Goal: Transaction & Acquisition: Purchase product/service

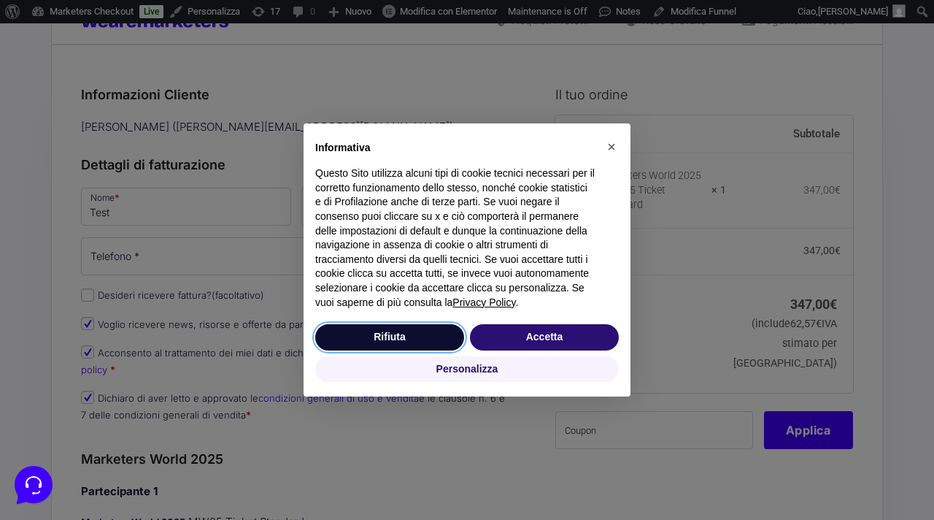
click at [426, 339] on button "Rifiuta" at bounding box center [389, 337] width 149 height 26
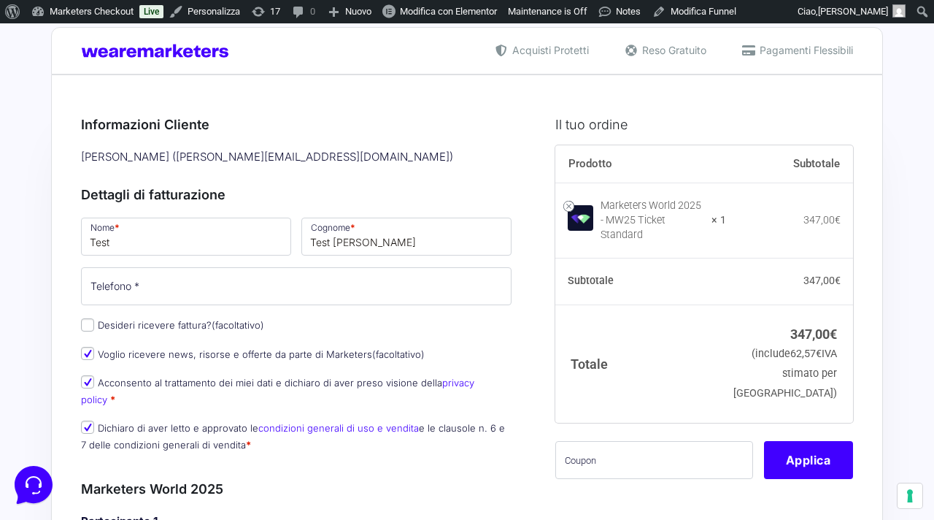
scroll to position [12, 0]
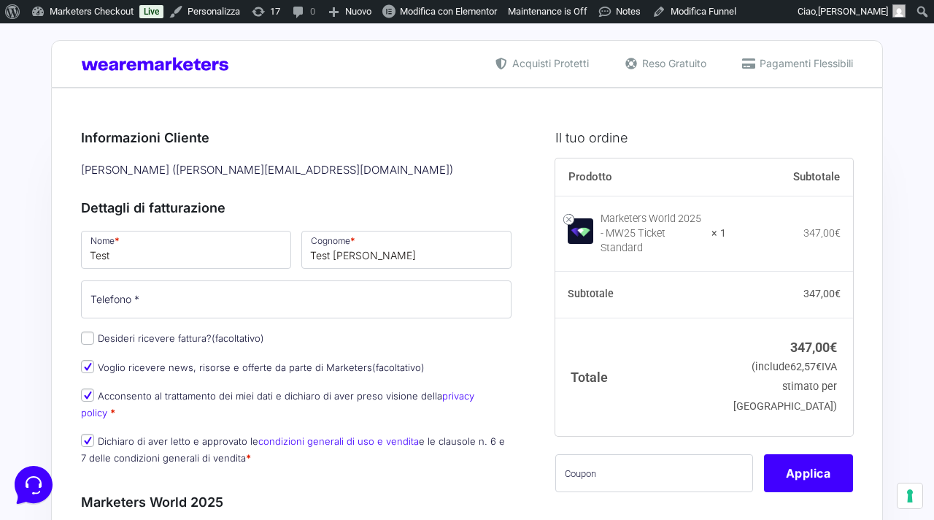
click at [215, 174] on div "Bentornato Marco ( m.grieco@wearemarketers.net )" at bounding box center [296, 170] width 441 height 24
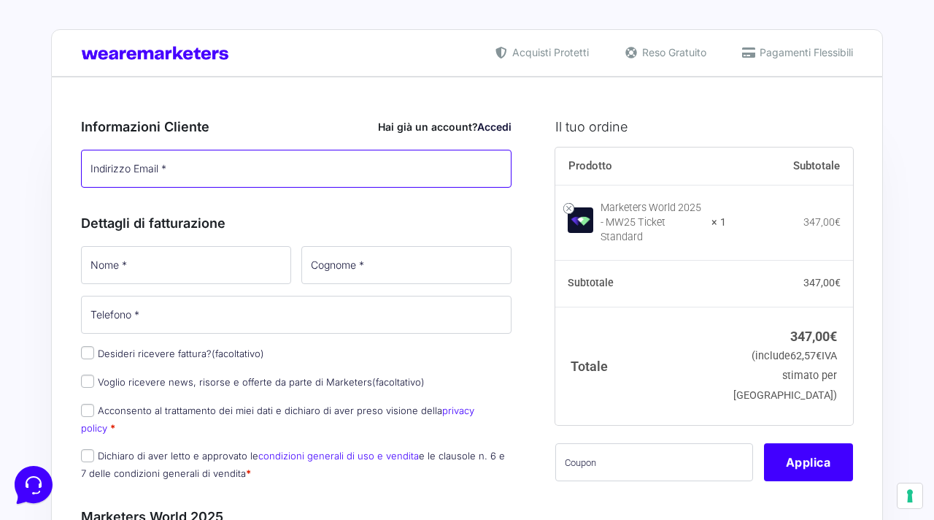
click at [312, 172] on input "Indirizzo Email *" at bounding box center [296, 169] width 431 height 38
paste input "hohix11920@mogash.com"
type input "hohix11920@mogash.com"
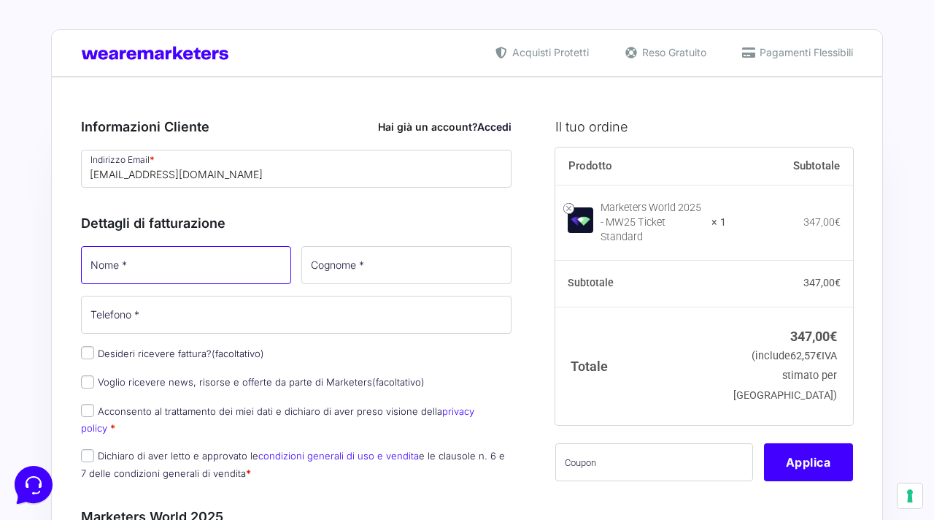
click at [231, 254] on input "Nome *" at bounding box center [186, 265] width 210 height 38
type input "Marco Bryan"
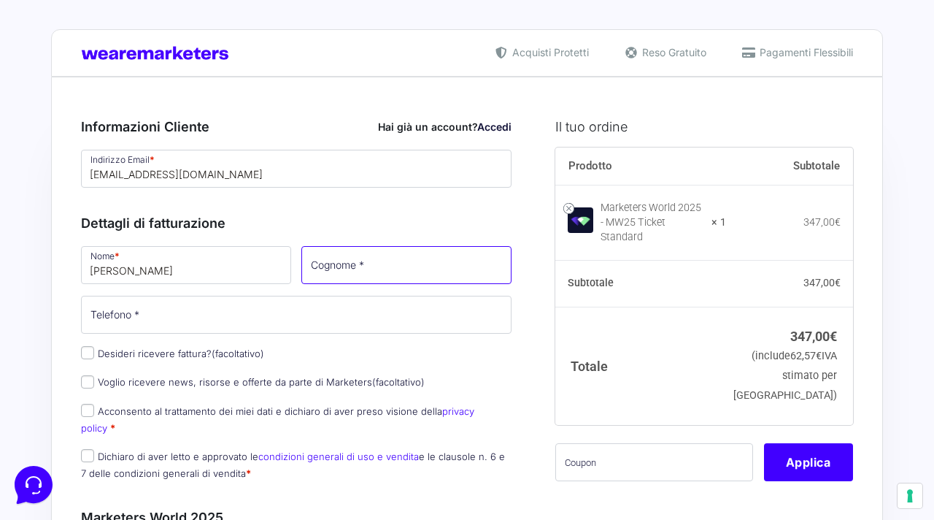
click at [426, 256] on input "Cognome *" at bounding box center [406, 265] width 210 height 38
type input "Grieco"
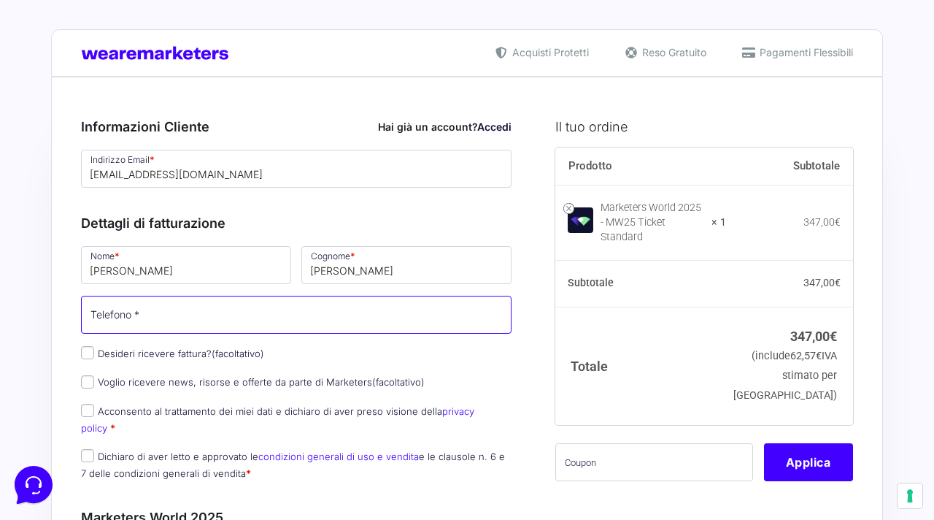
click at [400, 300] on input "Telefono *" at bounding box center [296, 315] width 431 height 38
type input "3278279770"
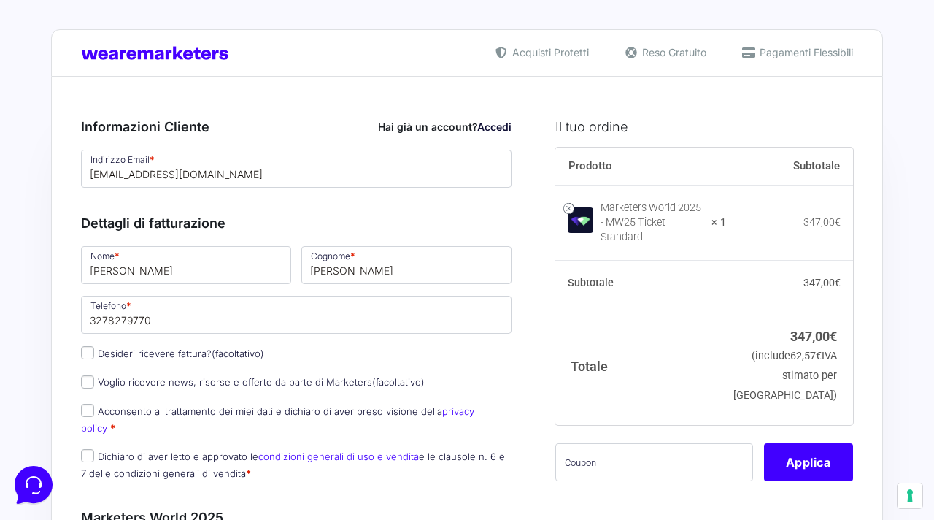
click at [175, 386] on label "Voglio ricevere news, risorse e offerte da parte di Marketers (facoltativo)" at bounding box center [253, 382] width 344 height 12
click at [94, 386] on input "Voglio ricevere news, risorse e offerte da parte di Marketers (facoltativo)" at bounding box center [87, 381] width 13 height 13
checkbox input "true"
click at [170, 411] on label "Acconsento al trattamento dei miei dati e dichiaro di aver preso visione della …" at bounding box center [277, 419] width 393 height 28
click at [94, 411] on input "Acconsento al trattamento dei miei dati e dichiaro di aver preso visione della …" at bounding box center [87, 410] width 13 height 13
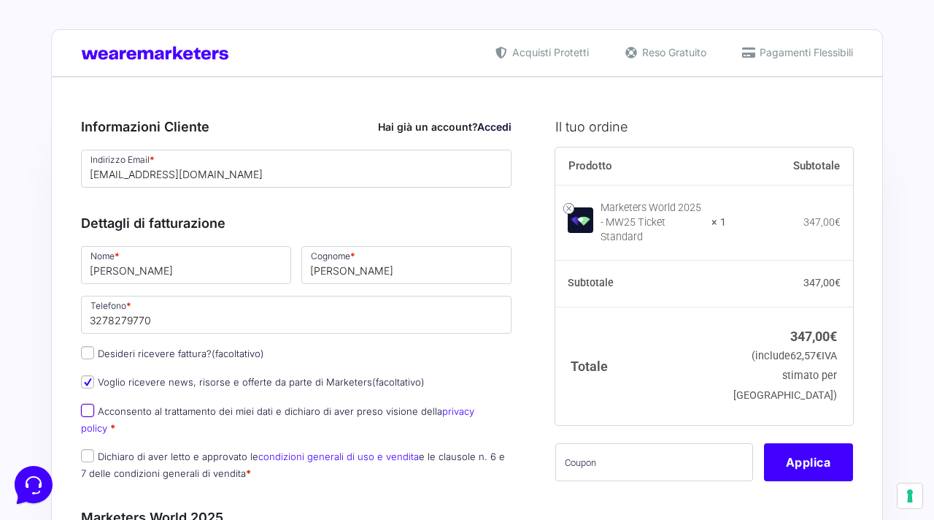
checkbox input "true"
click at [170, 450] on label "Dichiaro di aver letto e approvato le condizioni generali di uso e vendita e le…" at bounding box center [293, 464] width 424 height 28
click at [94, 449] on input "Dichiaro di aver letto e approvato le condizioni generali di uso e vendita e le…" at bounding box center [87, 455] width 13 height 13
checkbox input "true"
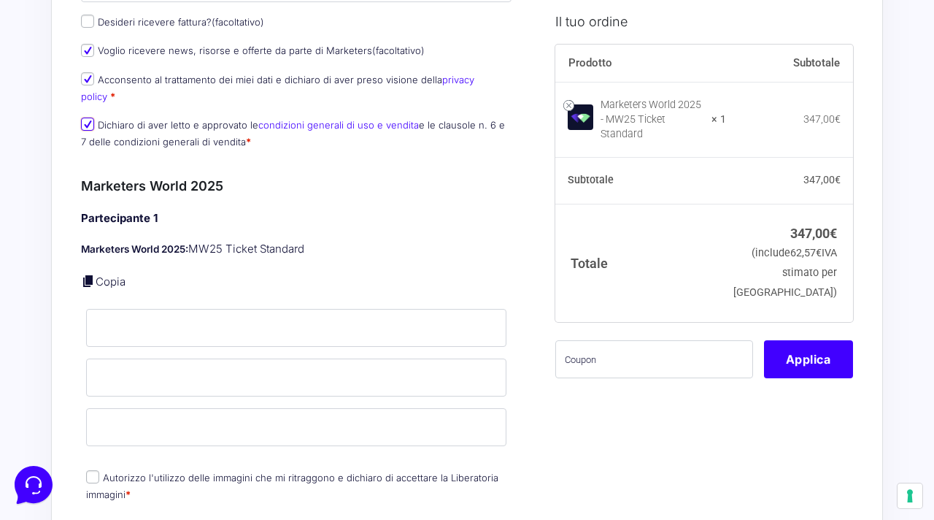
scroll to position [372, 0]
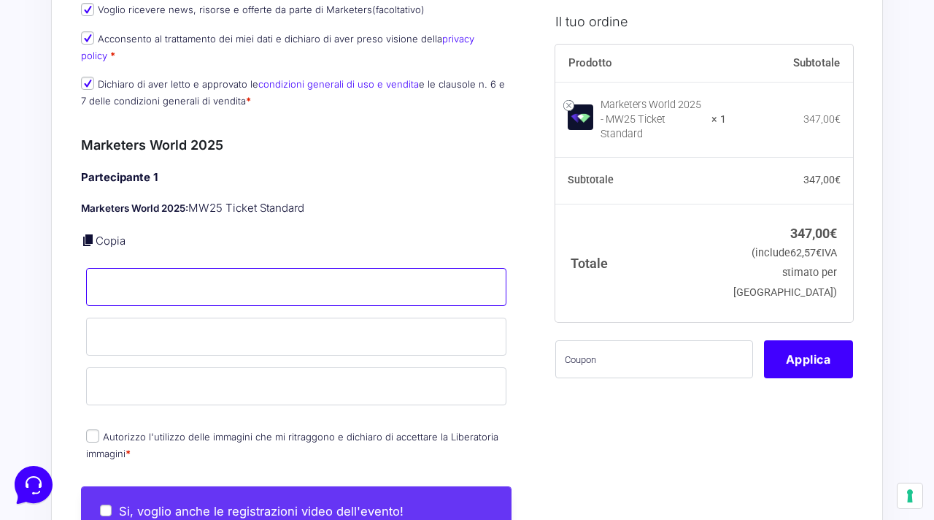
click at [193, 270] on input "Nome *" at bounding box center [296, 287] width 420 height 38
type input "[PERSON_NAME]"
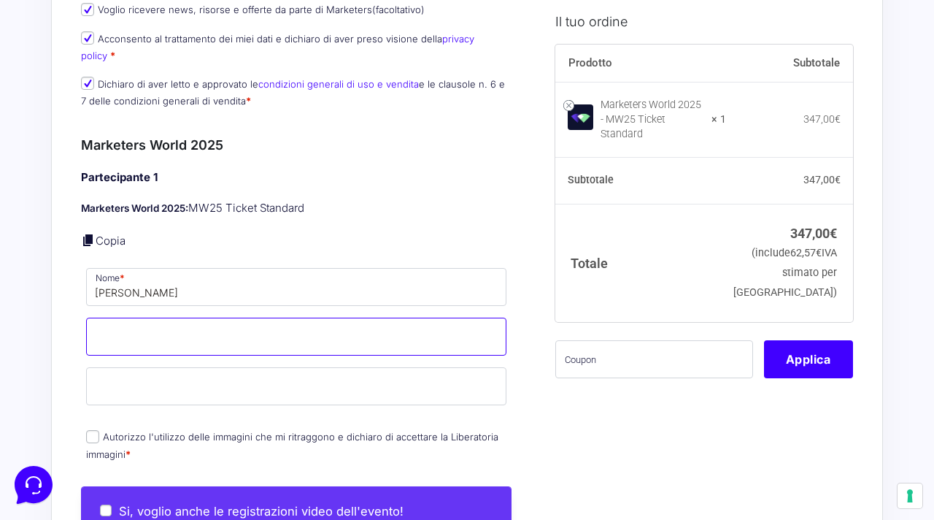
click at [185, 318] on input "Cognome *" at bounding box center [296, 337] width 420 height 38
type input "[PERSON_NAME]"
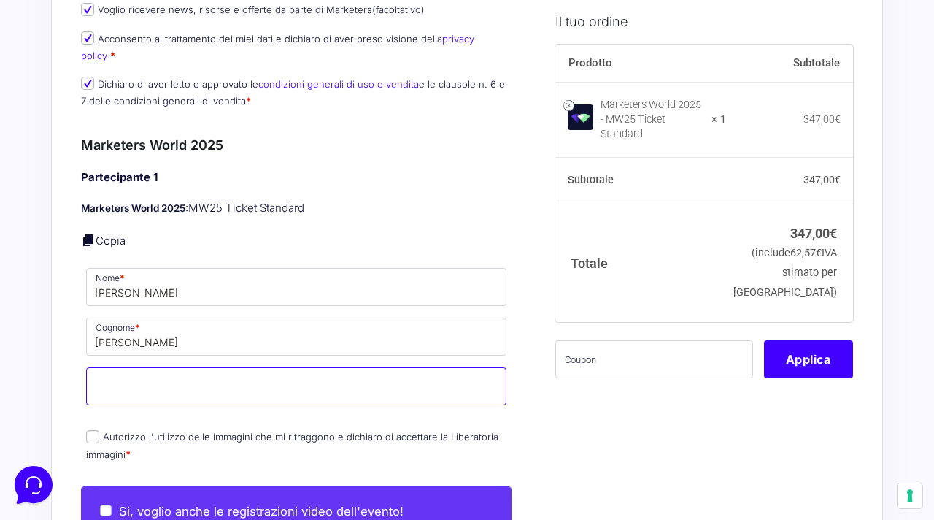
click at [192, 367] on input "Email *" at bounding box center [296, 386] width 420 height 38
paste input "[EMAIL_ADDRESS][DOMAIN_NAME]"
type input "[EMAIL_ADDRESS][DOMAIN_NAME]"
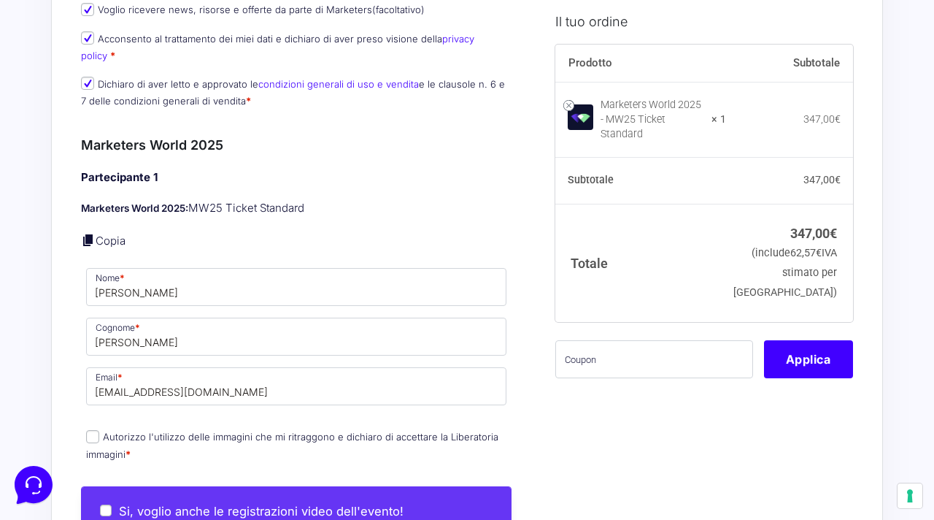
click at [149, 431] on label "Autorizzo l'utilizzo delle immagini che mi ritraggono e dichiaro di accettare l…" at bounding box center [292, 445] width 412 height 28
click at [99, 430] on input "Autorizzo l'utilizzo delle immagini che mi ritraggono e dichiaro di accettare l…" at bounding box center [92, 436] width 13 height 13
checkbox input "true"
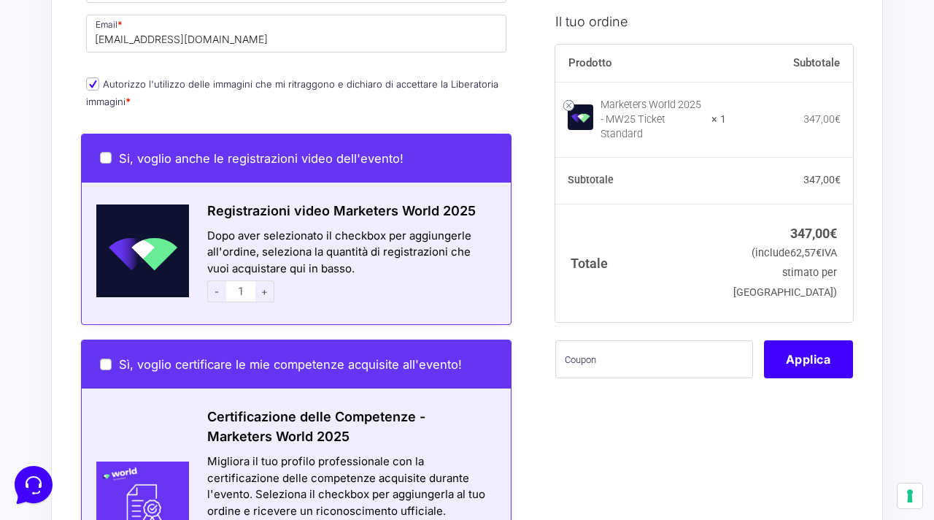
scroll to position [796, 0]
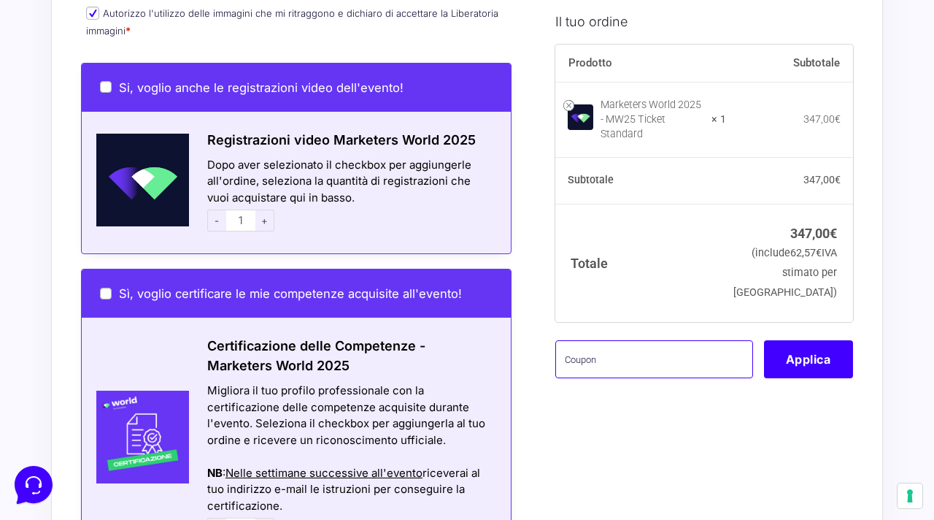
click at [712, 356] on input "text" at bounding box center [655, 358] width 198 height 38
type input "mbgtest"
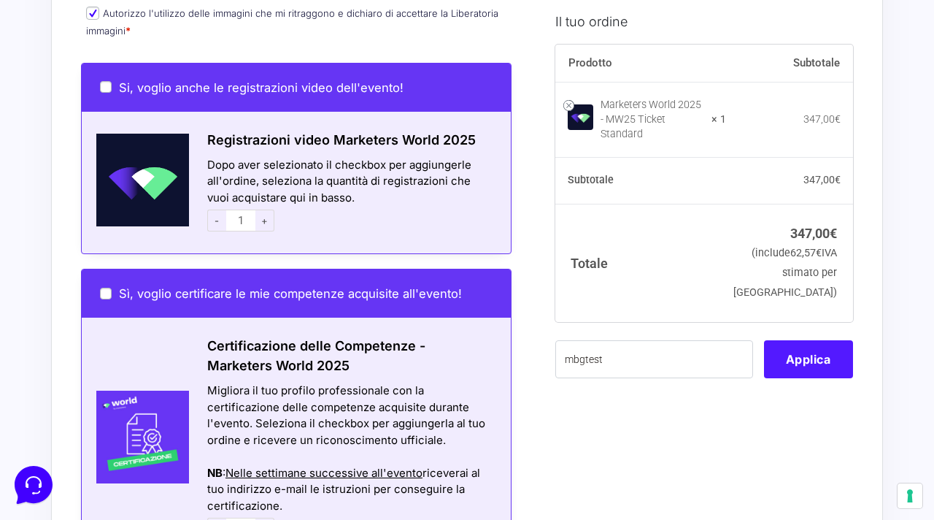
click at [812, 347] on button "Applica" at bounding box center [808, 358] width 89 height 38
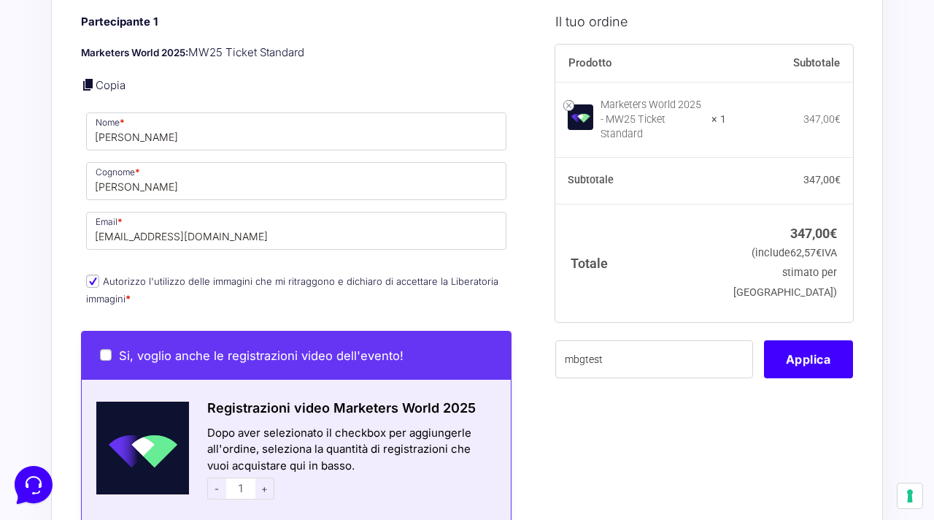
scroll to position [266, 0]
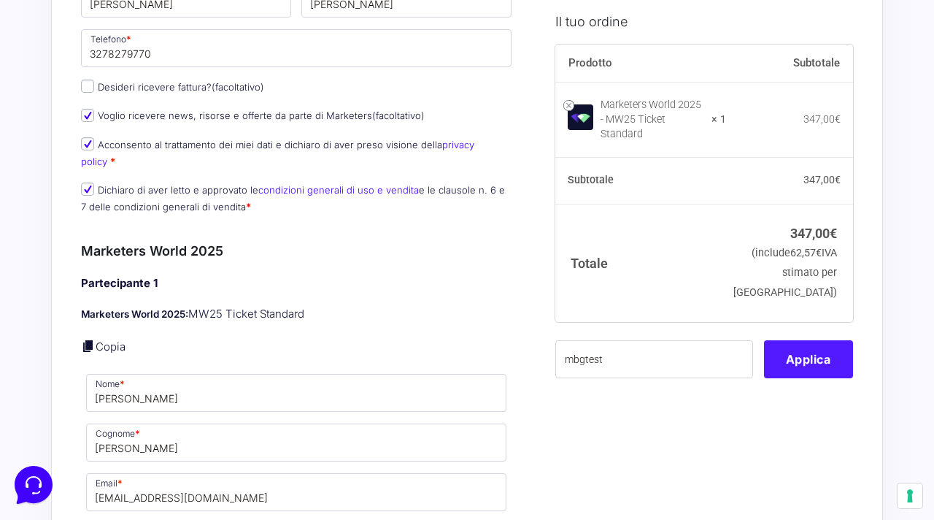
click at [812, 346] on button "Applica" at bounding box center [808, 358] width 89 height 38
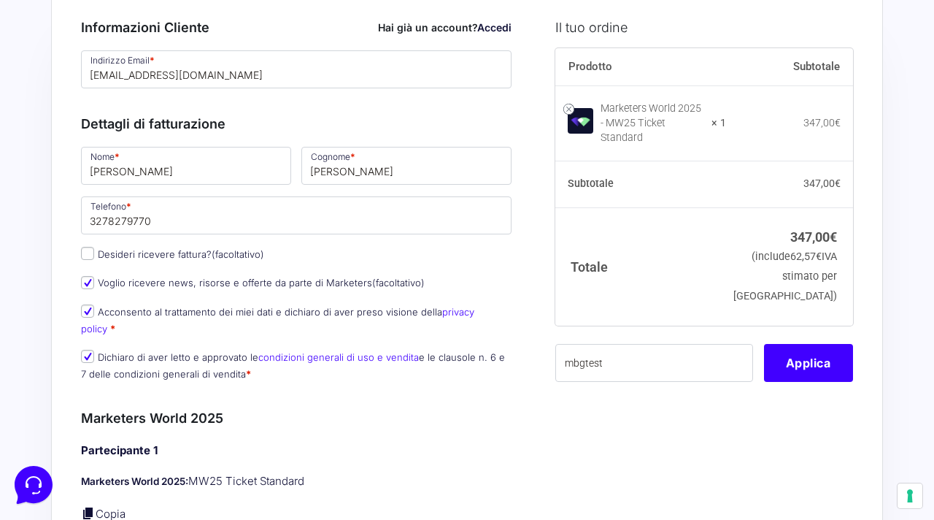
scroll to position [0, 0]
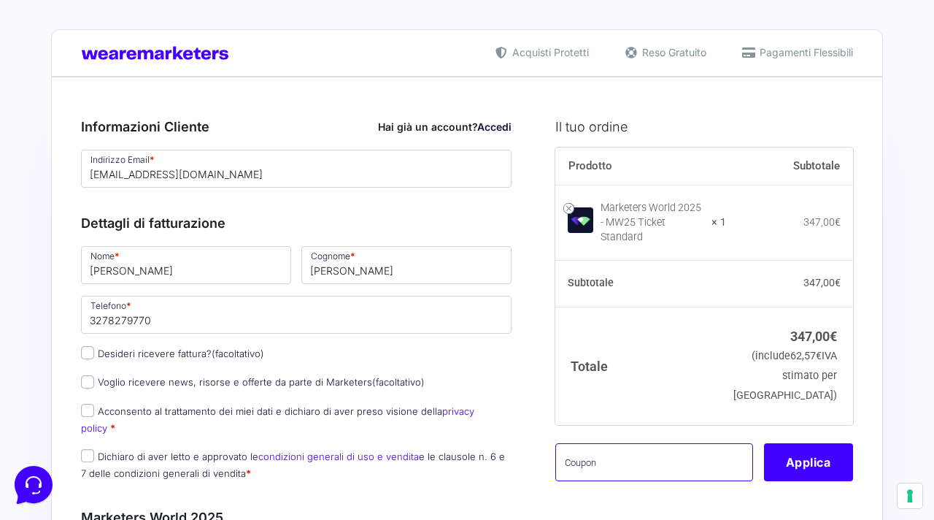
click at [637, 443] on input "text" at bounding box center [655, 462] width 198 height 38
type input "mbgtest"
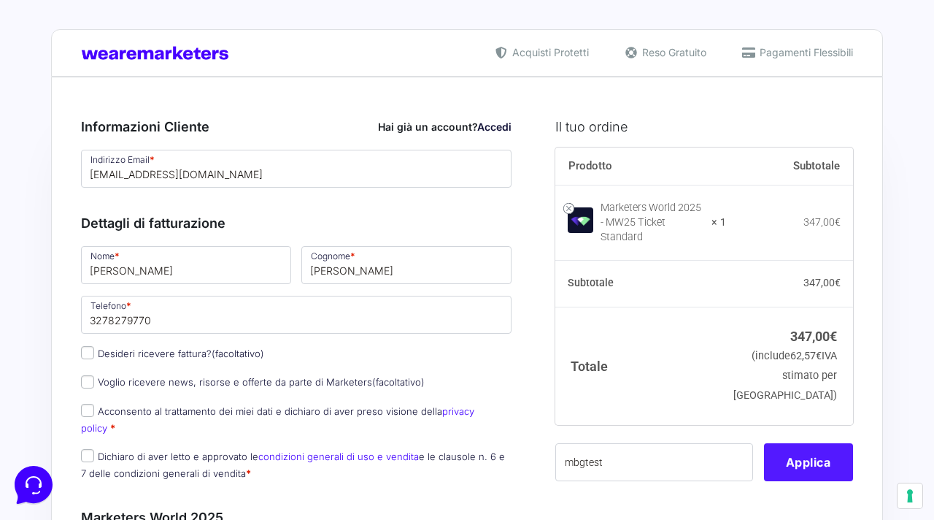
click at [793, 447] on button "Applica" at bounding box center [808, 462] width 89 height 38
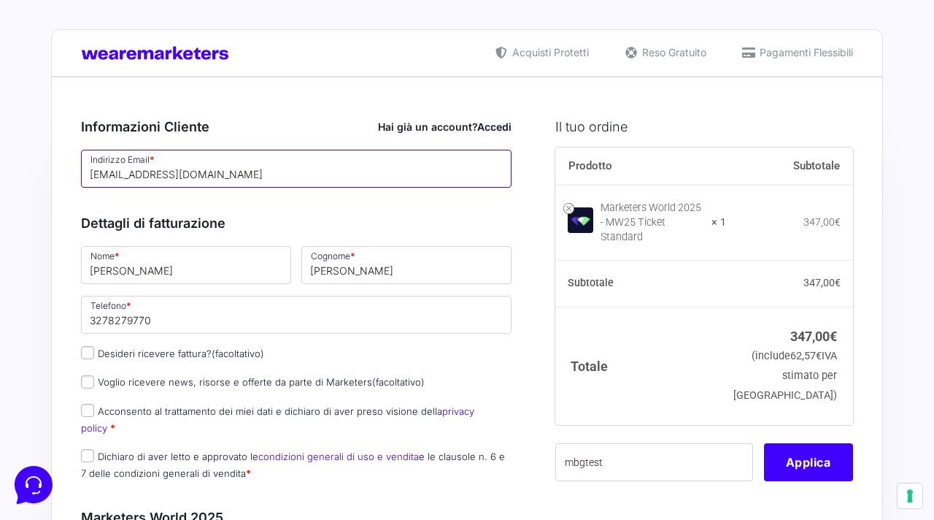
click at [227, 165] on input "hohix11920@mogash.com" at bounding box center [296, 169] width 431 height 38
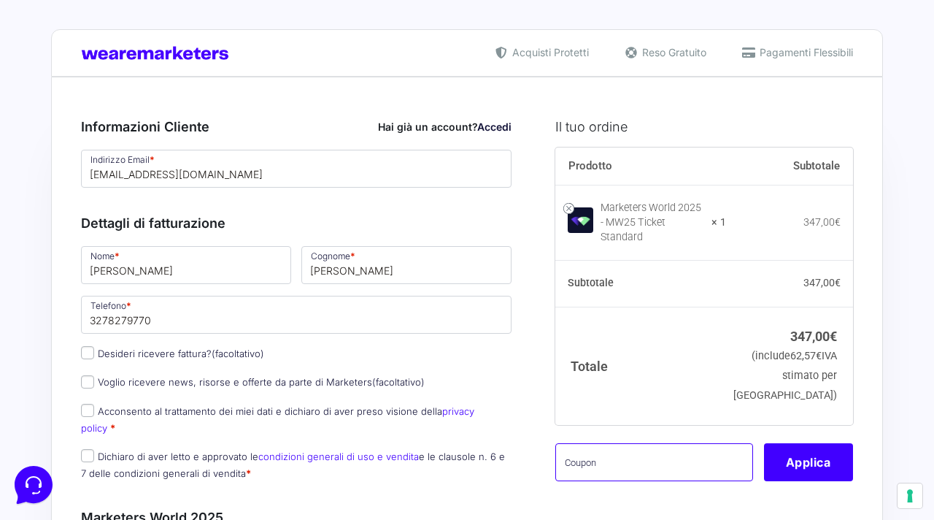
click at [610, 458] on input "text" at bounding box center [655, 462] width 198 height 38
type input "MBGTEST"
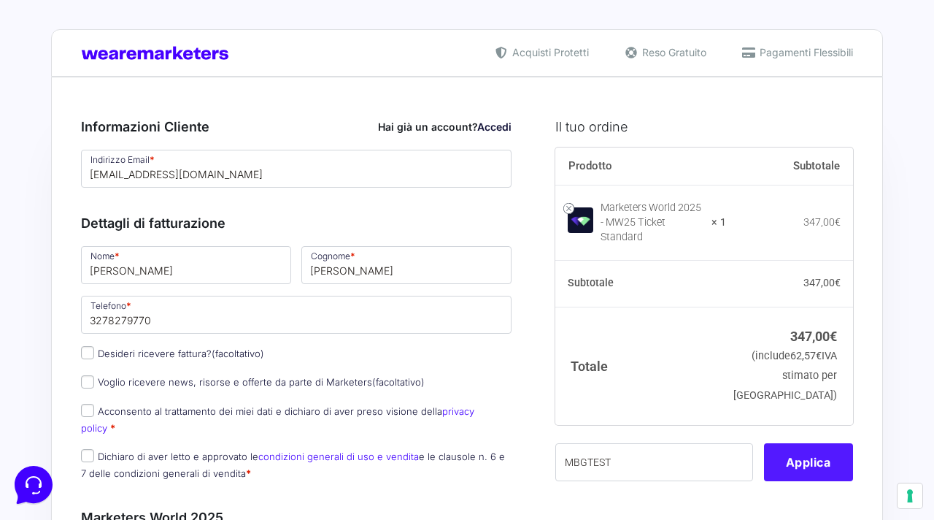
click at [819, 453] on button "Applica" at bounding box center [808, 462] width 89 height 38
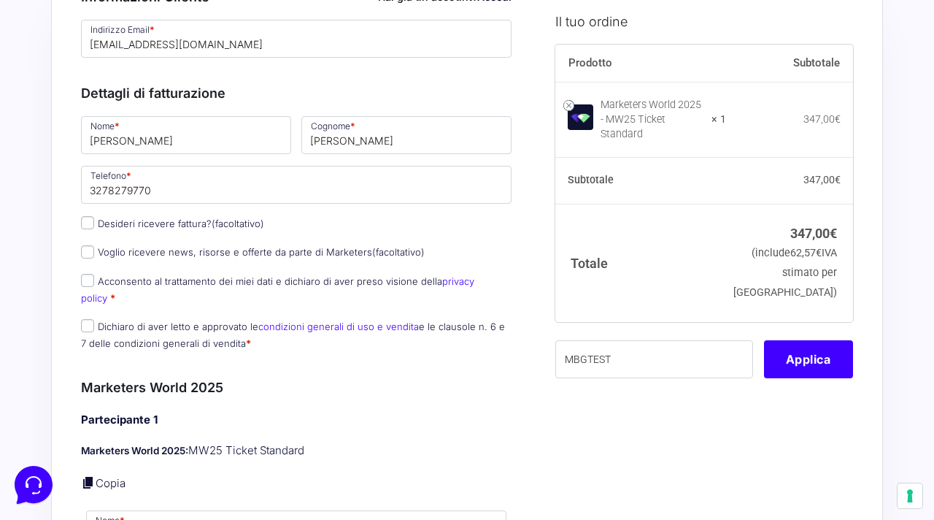
scroll to position [174, 0]
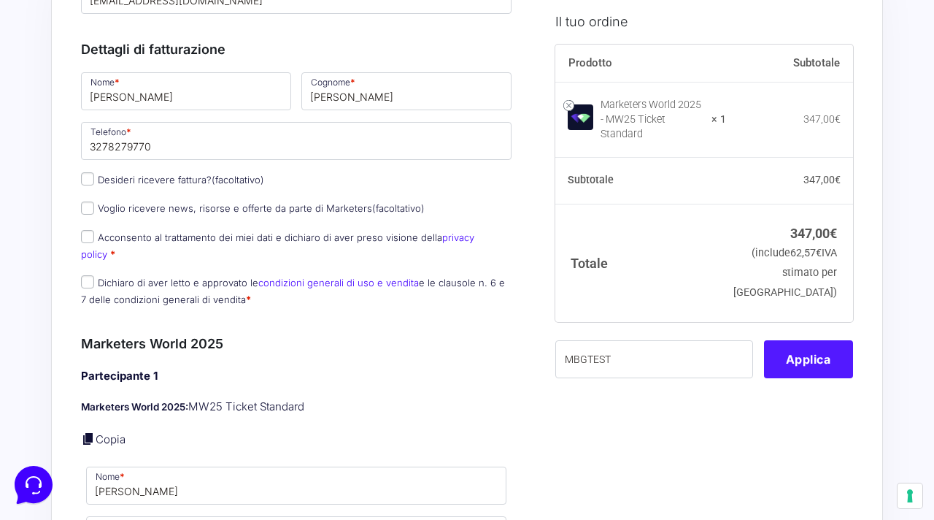
click at [824, 339] on button "Applica" at bounding box center [808, 358] width 89 height 38
click at [819, 342] on button "Applica" at bounding box center [808, 358] width 89 height 38
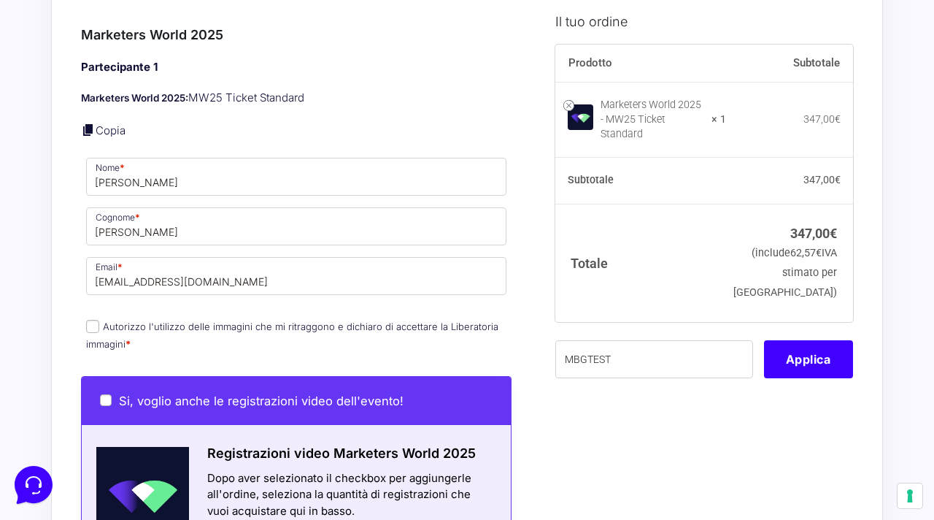
scroll to position [568, 0]
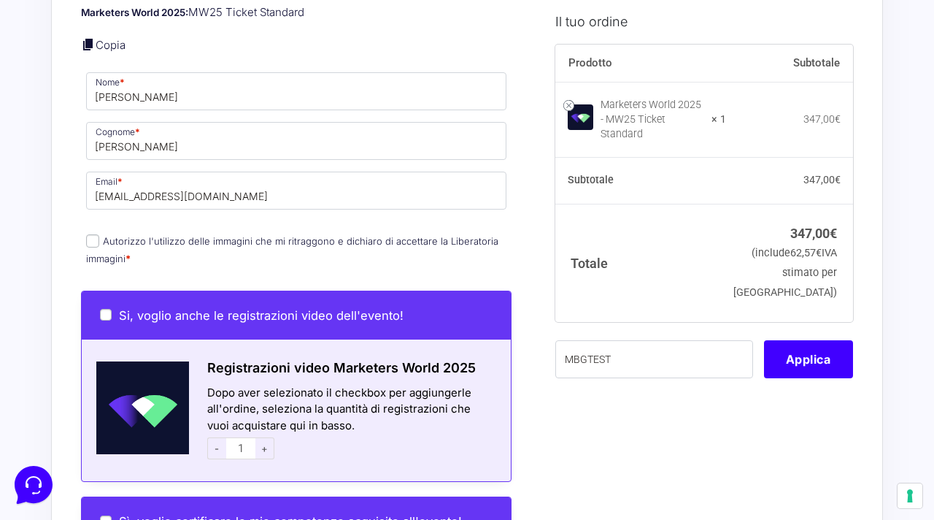
click at [235, 235] on label "Autorizzo l'utilizzo delle immagini che mi ritraggono e dichiaro di accettare l…" at bounding box center [292, 249] width 412 height 28
click at [99, 234] on input "Autorizzo l'utilizzo delle immagini che mi ritraggono e dichiaro di accettare l…" at bounding box center [92, 240] width 13 height 13
checkbox input "true"
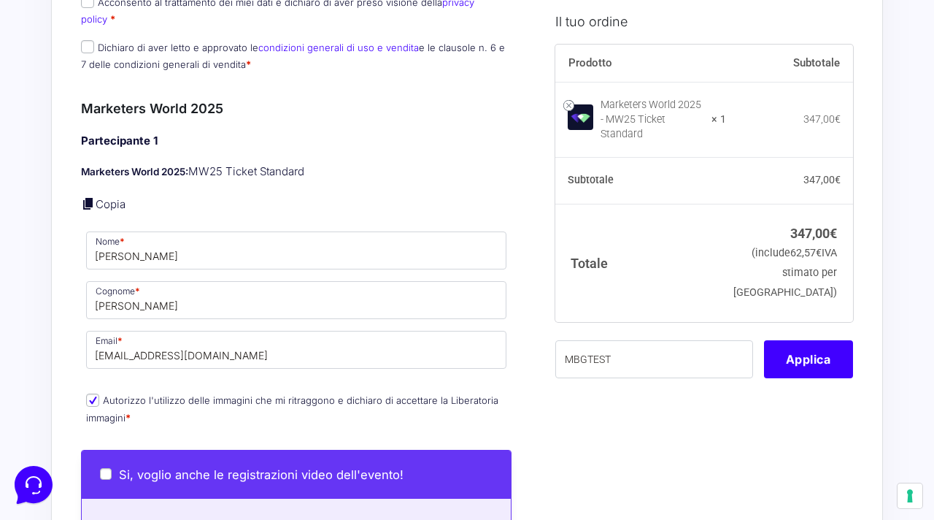
scroll to position [331, 0]
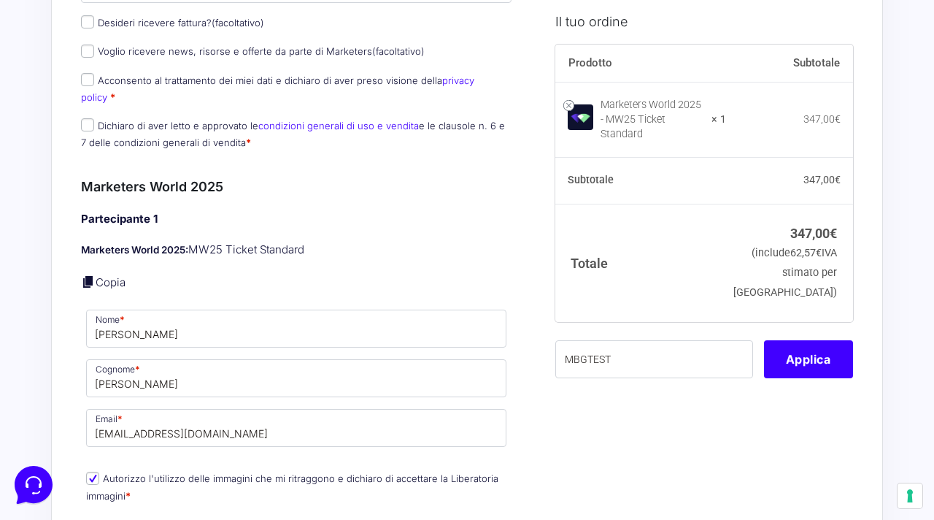
click at [161, 120] on label "Dichiaro di aver letto e approvato le condizioni generali di uso e vendita e le…" at bounding box center [293, 134] width 424 height 28
click at [94, 118] on input "Dichiaro di aver letto e approvato le condizioni generali di uso e vendita e le…" at bounding box center [87, 124] width 13 height 13
checkbox input "true"
click at [157, 80] on label "Acconsento al trattamento dei miei dati e dichiaro di aver preso visione della …" at bounding box center [277, 88] width 393 height 28
click at [94, 80] on input "Acconsento al trattamento dei miei dati e dichiaro di aver preso visione della …" at bounding box center [87, 79] width 13 height 13
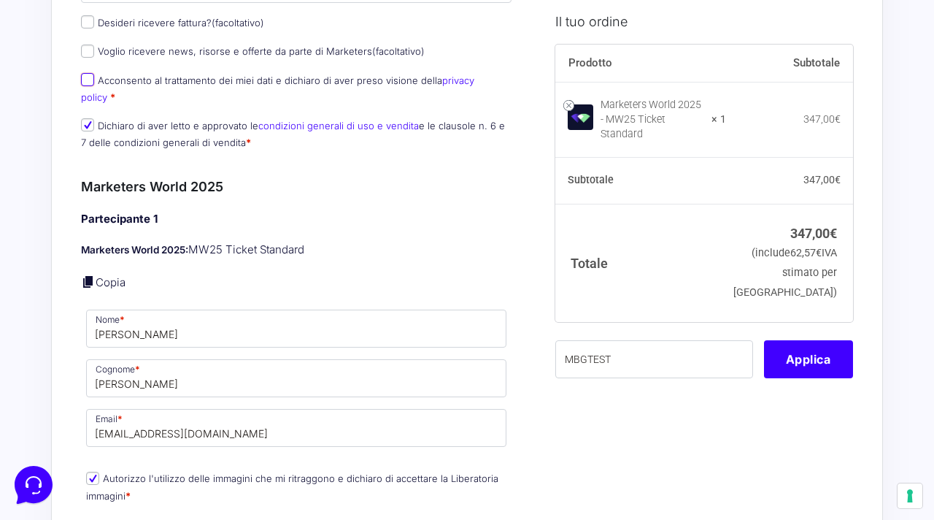
checkbox input "true"
click at [157, 58] on p "Voglio ricevere news, risorse e offerte da parte di Marketers (facoltativo)" at bounding box center [296, 51] width 441 height 21
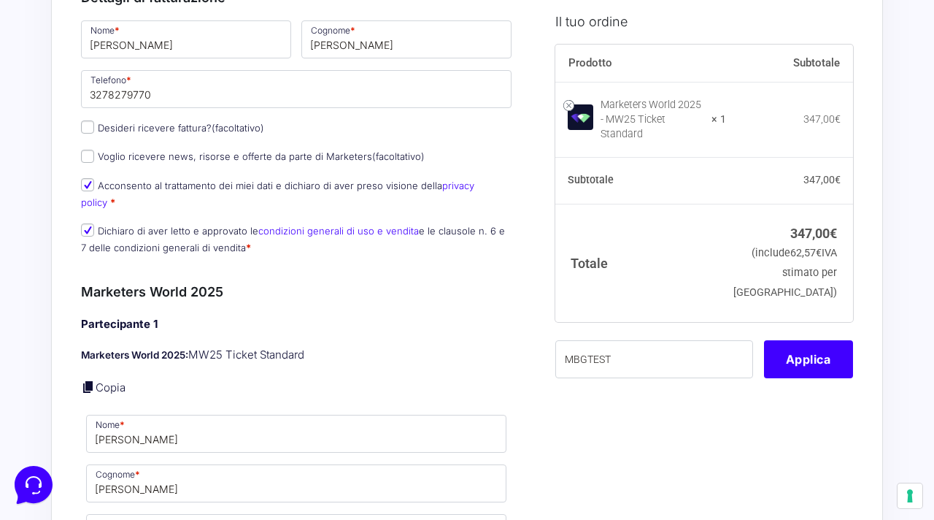
click at [148, 154] on label "Voglio ricevere news, risorse e offerte da parte di Marketers (facoltativo)" at bounding box center [253, 156] width 344 height 12
click at [94, 154] on input "Voglio ricevere news, risorse e offerte da parte di Marketers (facoltativo)" at bounding box center [87, 156] width 13 height 13
checkbox input "true"
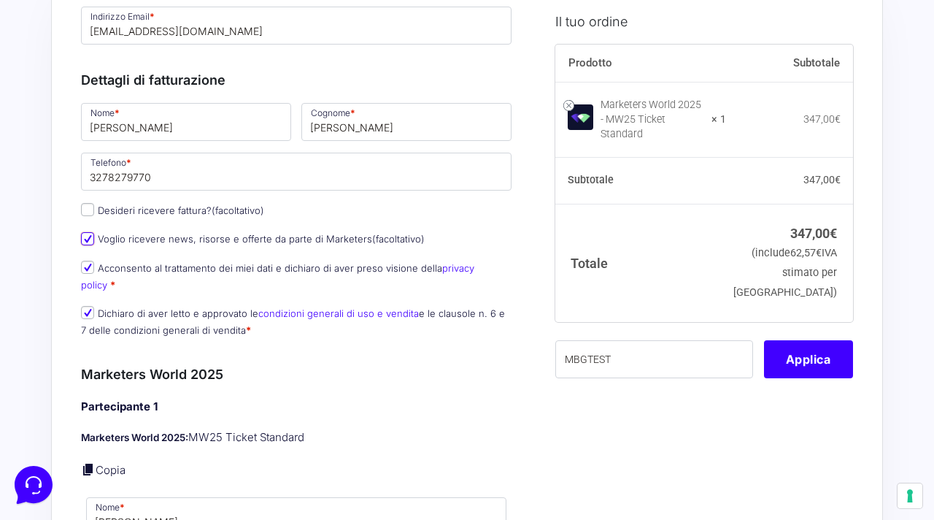
scroll to position [128, 0]
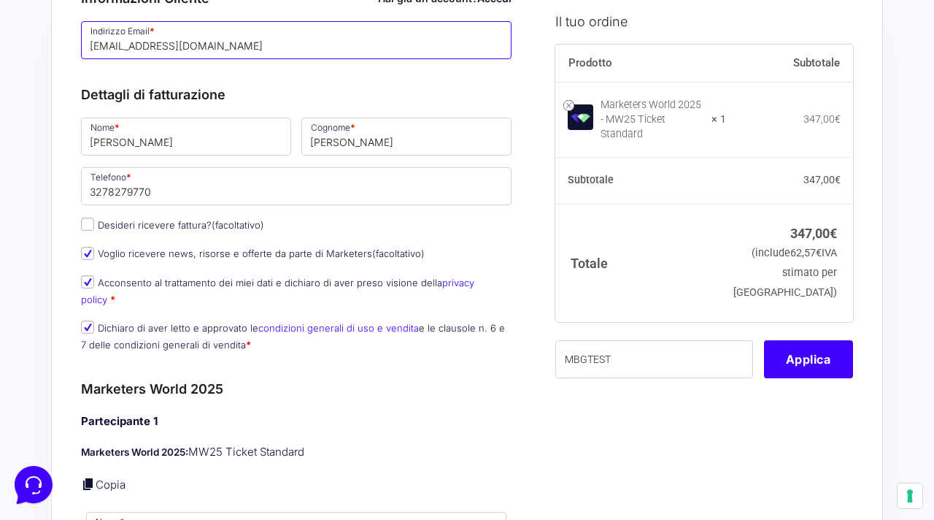
click at [261, 41] on input "[EMAIL_ADDRESS][DOMAIN_NAME]" at bounding box center [296, 40] width 431 height 38
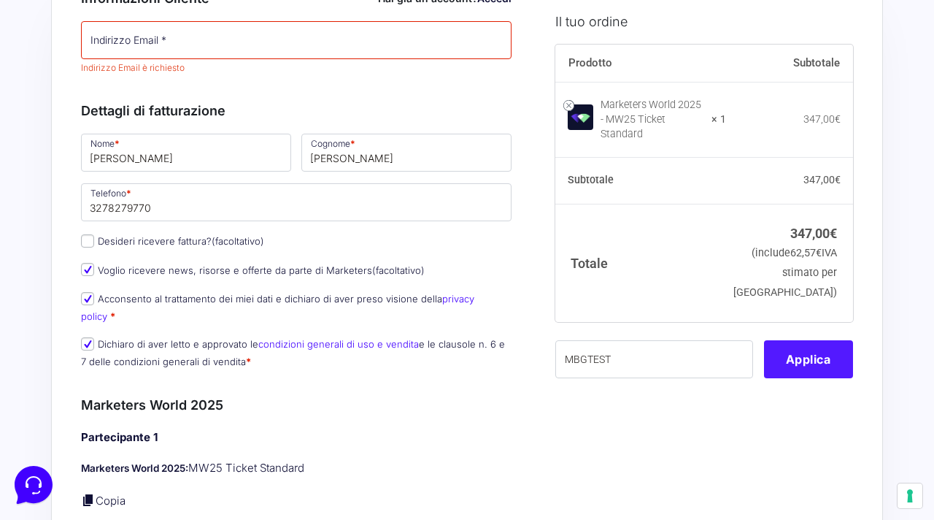
click at [807, 348] on button "Applica" at bounding box center [808, 358] width 89 height 38
click at [794, 348] on button "Applica" at bounding box center [808, 358] width 89 height 38
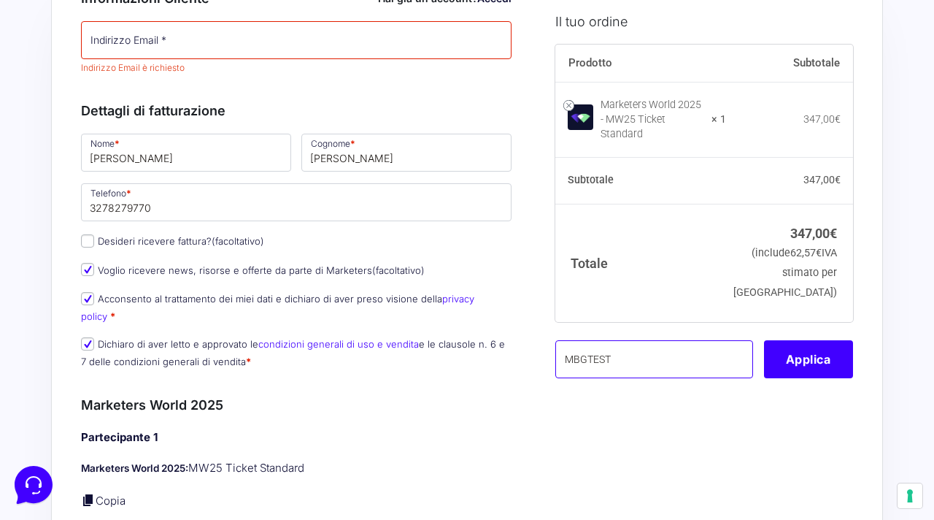
click at [735, 347] on input "MBGTEST" at bounding box center [655, 358] width 198 height 38
type input "mbgtest"
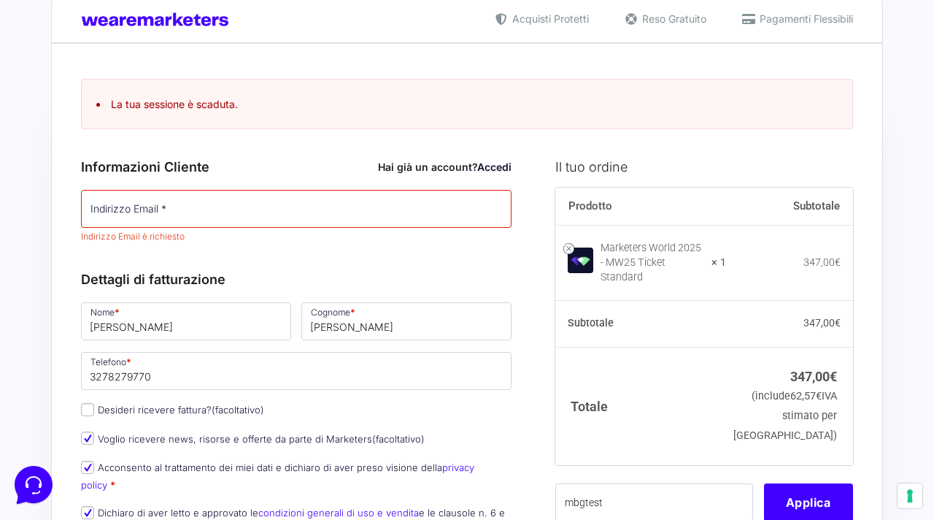
scroll to position [27, 0]
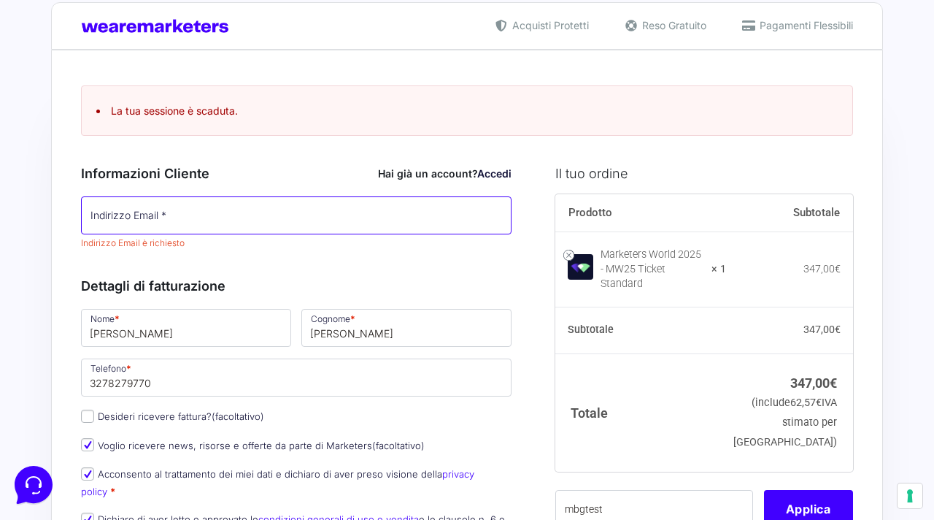
click at [290, 201] on input "Indirizzo Email *" at bounding box center [296, 215] width 431 height 38
paste input "[EMAIL_ADDRESS][DOMAIN_NAME]"
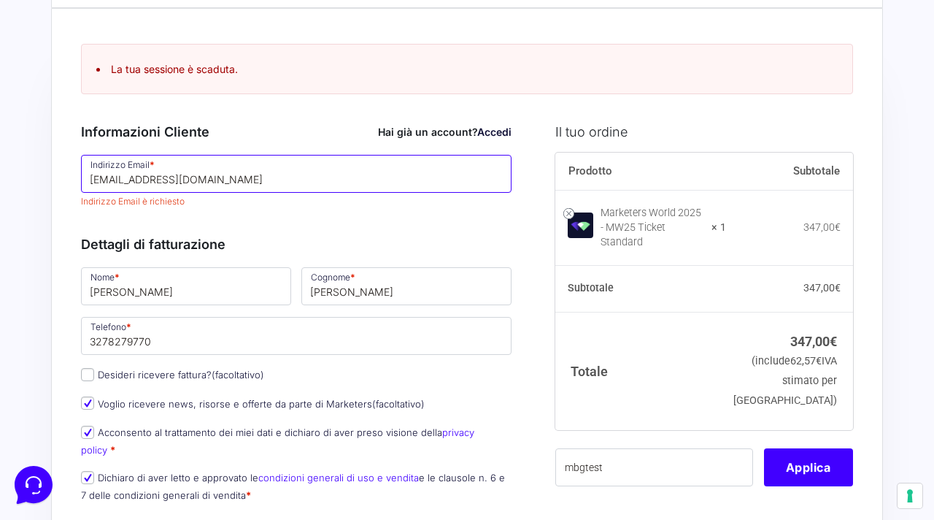
type input "[EMAIL_ADDRESS][DOMAIN_NAME]"
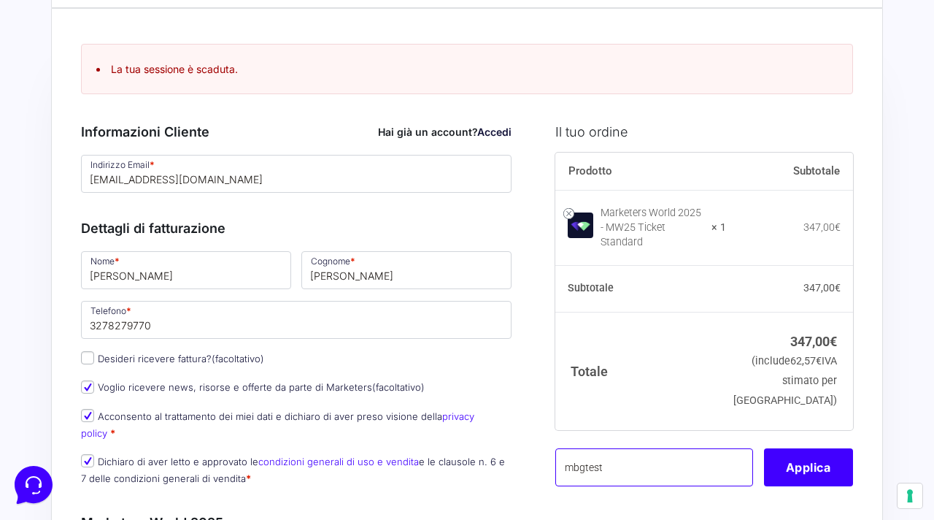
click at [708, 466] on input "mbgtest" at bounding box center [655, 467] width 198 height 38
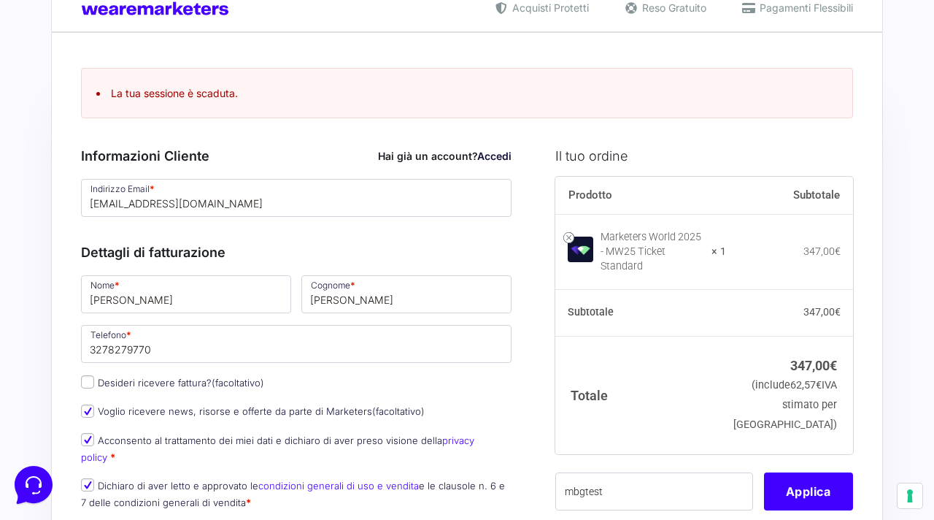
scroll to position [27, 0]
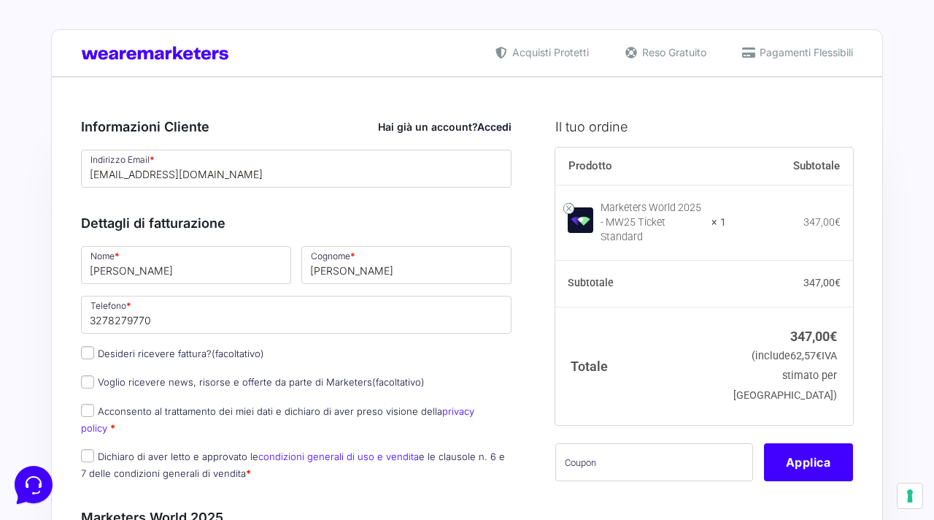
scroll to position [66, 0]
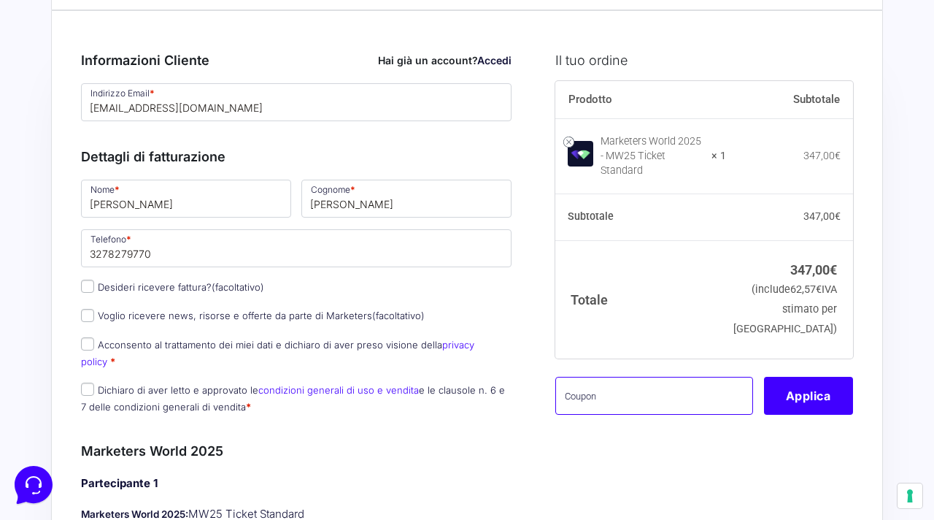
click at [639, 390] on input "text" at bounding box center [655, 396] width 198 height 38
type input "mbgtest"
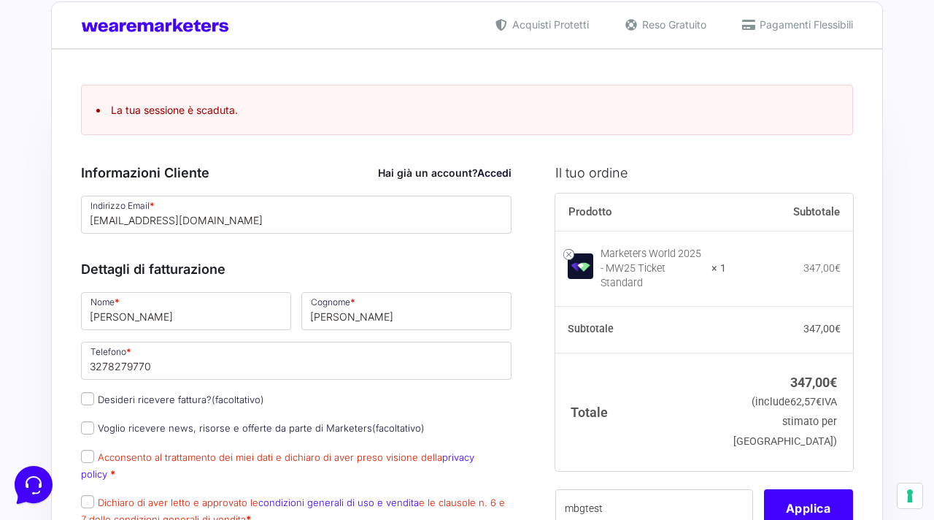
scroll to position [27, 0]
click at [384, 457] on label "Acconsento al trattamento dei miei dati e dichiaro di aver preso visione della …" at bounding box center [277, 466] width 393 height 28
click at [94, 457] on input "Acconsento al trattamento dei miei dati e dichiaro di aver preso visione della …" at bounding box center [87, 456] width 13 height 13
checkbox input "true"
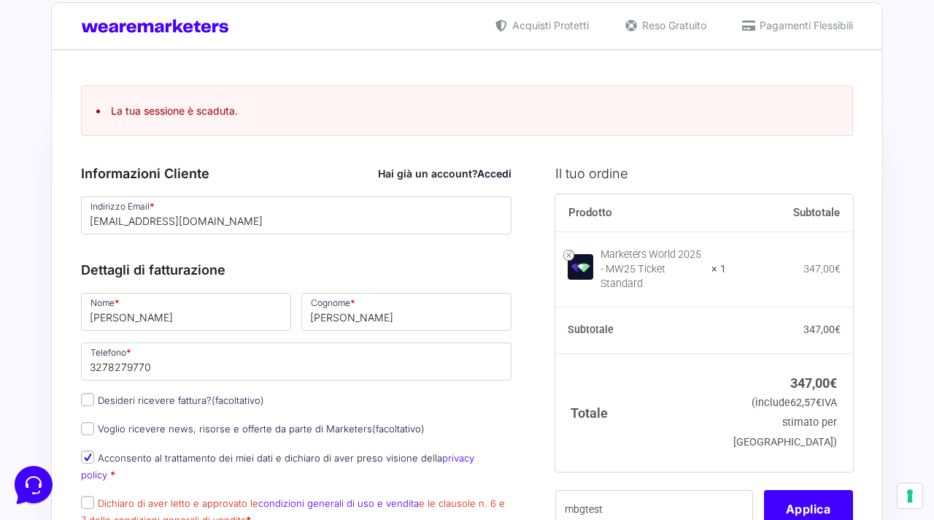
click at [153, 497] on p "Dichiaro di aver letto e approvato le condizioni generali di uso e vendita e le…" at bounding box center [296, 512] width 441 height 38
click at [164, 497] on label "Dichiaro di aver letto e approvato le condizioni generali di uso e vendita e le…" at bounding box center [293, 511] width 424 height 28
click at [94, 496] on input "Dichiaro di aver letto e approvato le condizioni generali di uso e vendita e le…" at bounding box center [87, 502] width 13 height 13
checkbox input "true"
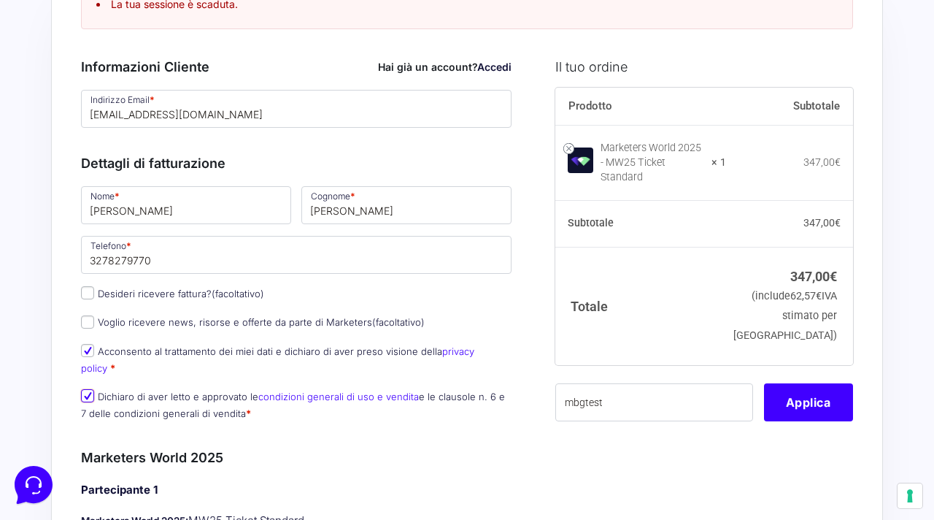
scroll to position [196, 0]
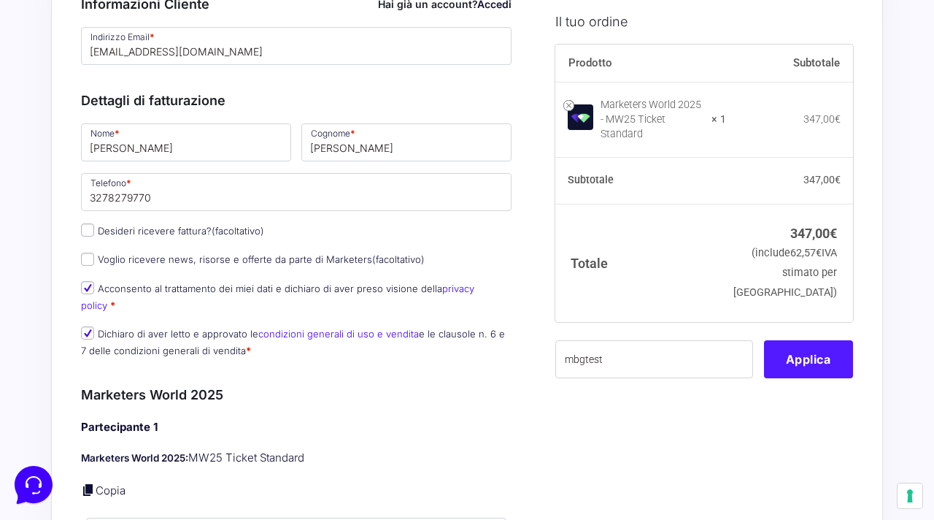
click at [824, 353] on button "Applica" at bounding box center [808, 358] width 89 height 38
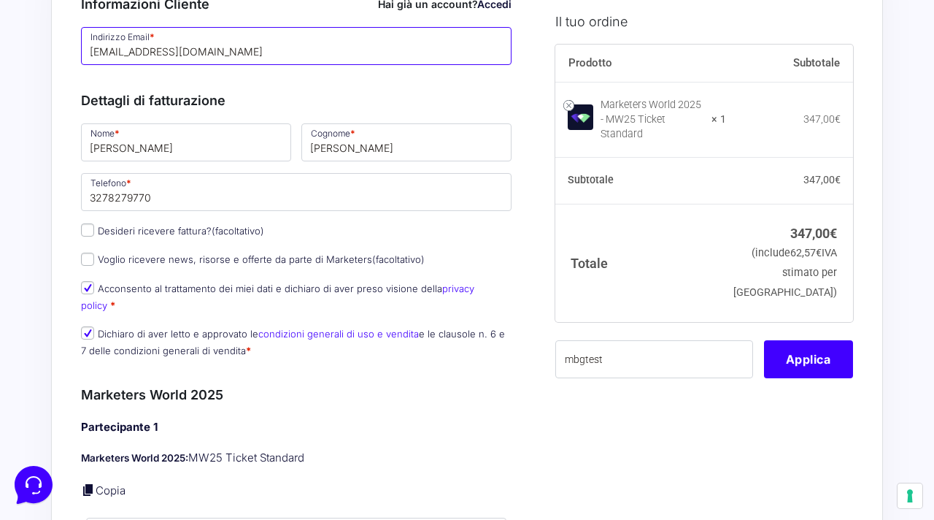
click at [242, 64] on input "[EMAIL_ADDRESS][DOMAIN_NAME]" at bounding box center [296, 46] width 431 height 38
